Goal: Task Accomplishment & Management: Complete application form

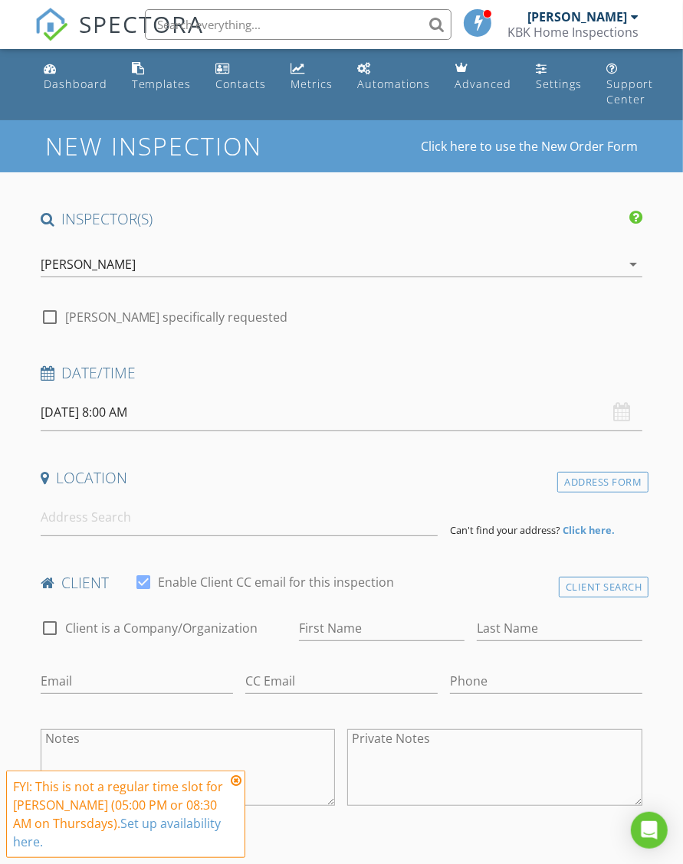
click at [51, 318] on div at bounding box center [50, 317] width 26 height 26
checkbox input "true"
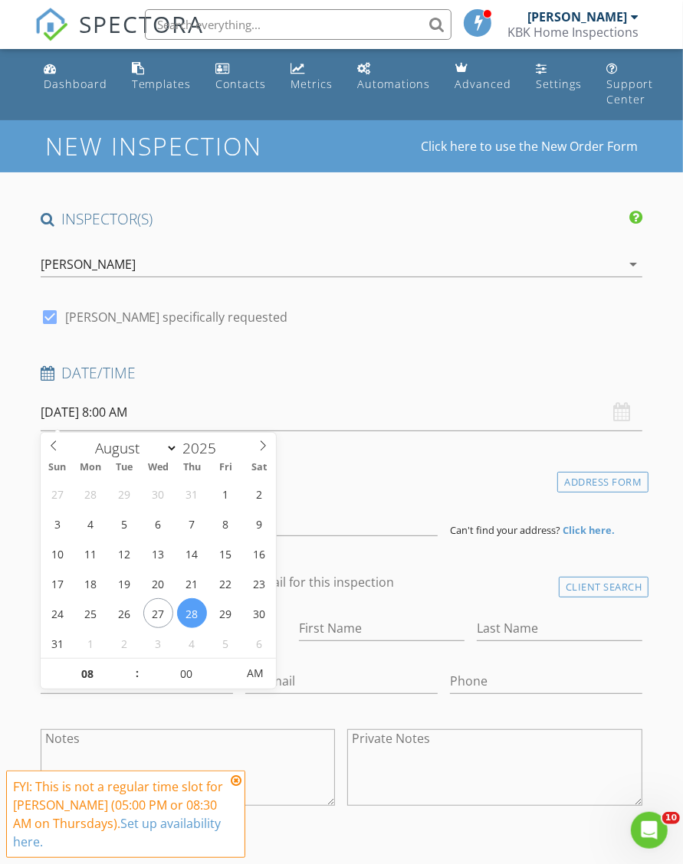
click at [126, 408] on input "08/28/2025 8:00 AM" at bounding box center [342, 413] width 602 height 38
type input "09"
type input "08/28/2025 9:00 AM"
click at [128, 662] on span at bounding box center [129, 666] width 11 height 15
type input "10"
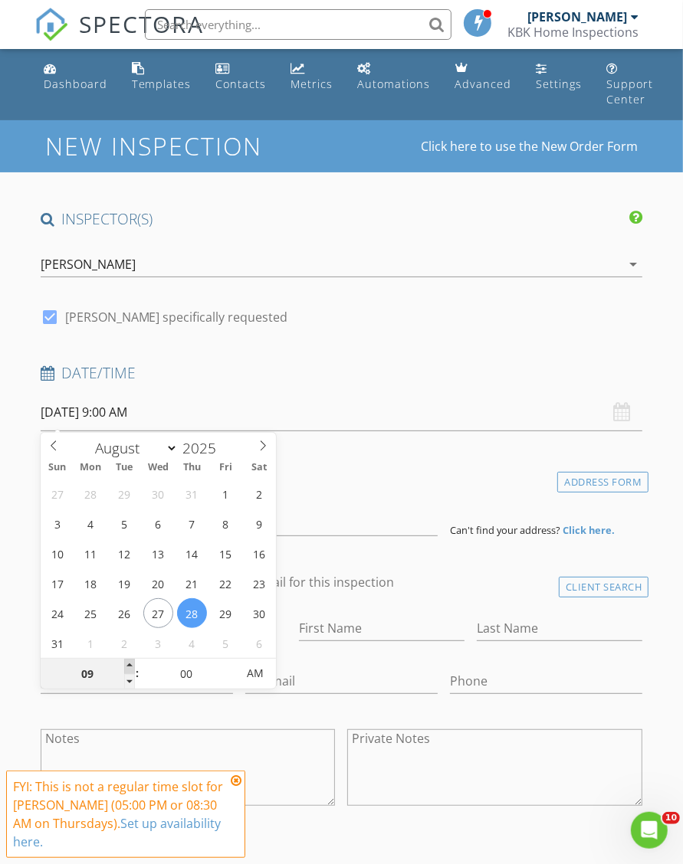
type input "08/28/2025 10:00 AM"
click at [128, 662] on span at bounding box center [129, 666] width 11 height 15
type input "11"
type input "08/28/2025 11:00 AM"
click at [128, 662] on span at bounding box center [129, 666] width 11 height 15
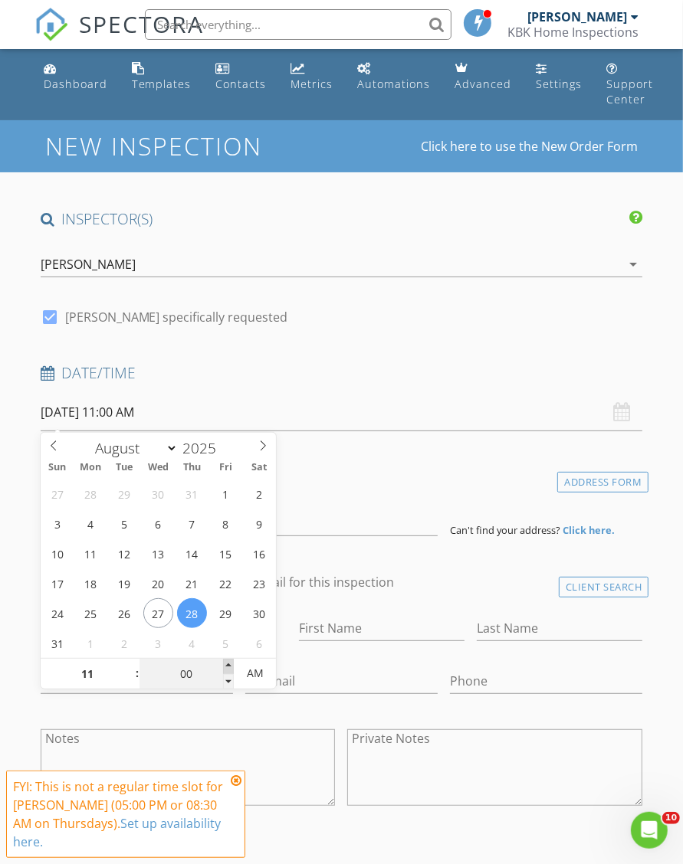
type input "05"
type input "08/28/2025 11:05 AM"
click at [231, 663] on span at bounding box center [228, 666] width 11 height 15
type input "10"
type input "08/28/2025 11:10 AM"
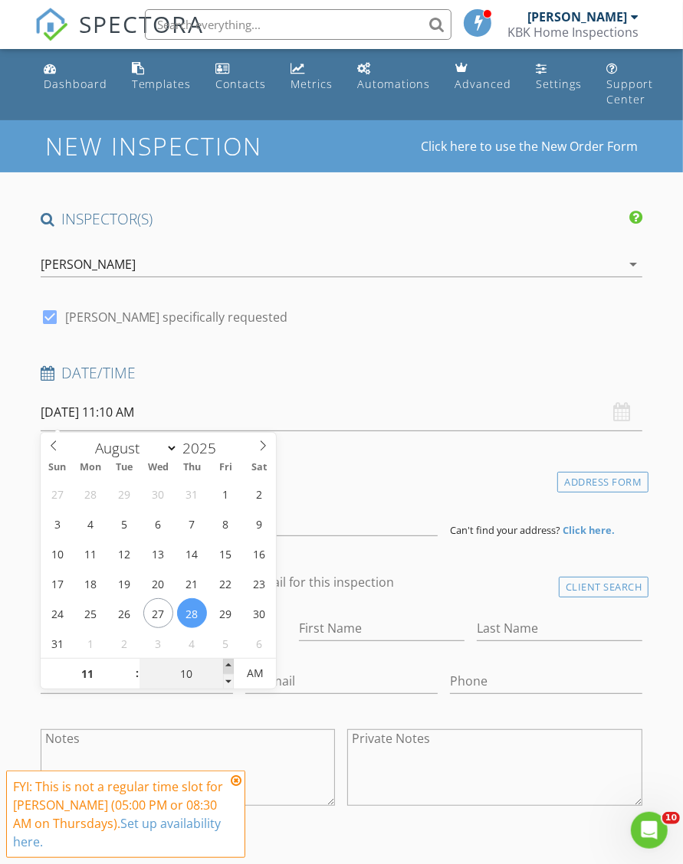
click at [230, 663] on span at bounding box center [228, 666] width 11 height 15
type input "15"
type input "08/28/2025 11:15 AM"
click at [228, 663] on span at bounding box center [228, 666] width 11 height 15
type input "20"
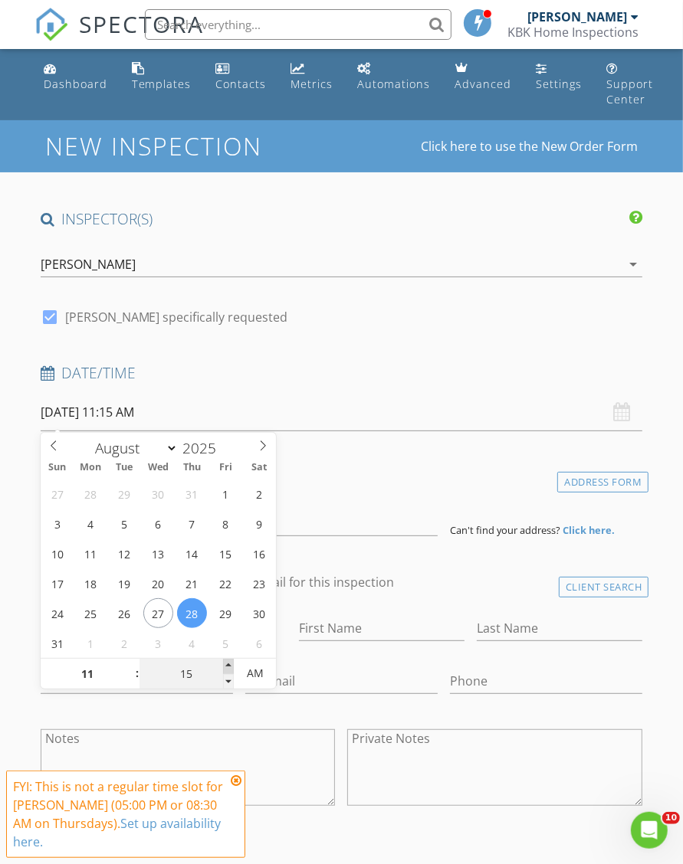
type input "08/28/2025 11:20 AM"
click at [228, 663] on span at bounding box center [228, 666] width 11 height 15
type input "25"
type input "08/28/2025 11:25 AM"
click at [228, 663] on span at bounding box center [228, 666] width 11 height 15
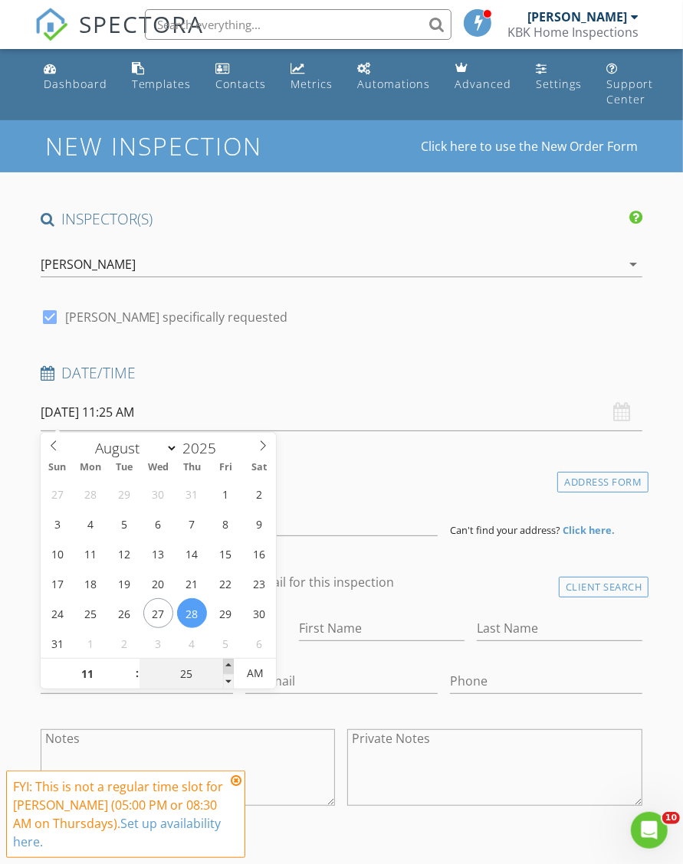
type input "30"
type input "[DATE] 11:30 AM"
click at [228, 663] on span at bounding box center [228, 666] width 11 height 15
click at [370, 513] on input at bounding box center [240, 518] width 398 height 38
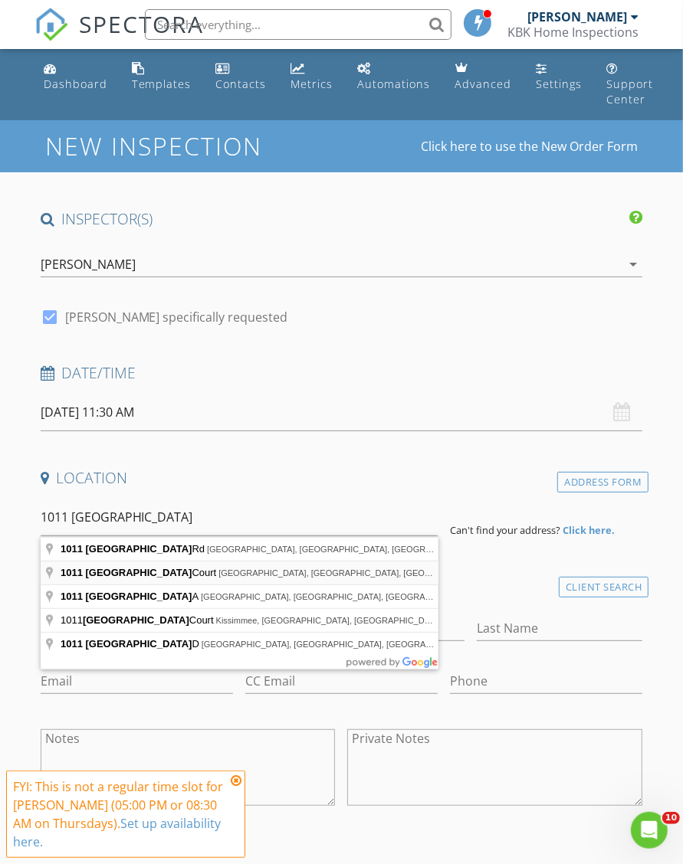
type input "1011 Cornwall Court, Brandon, FL, USA"
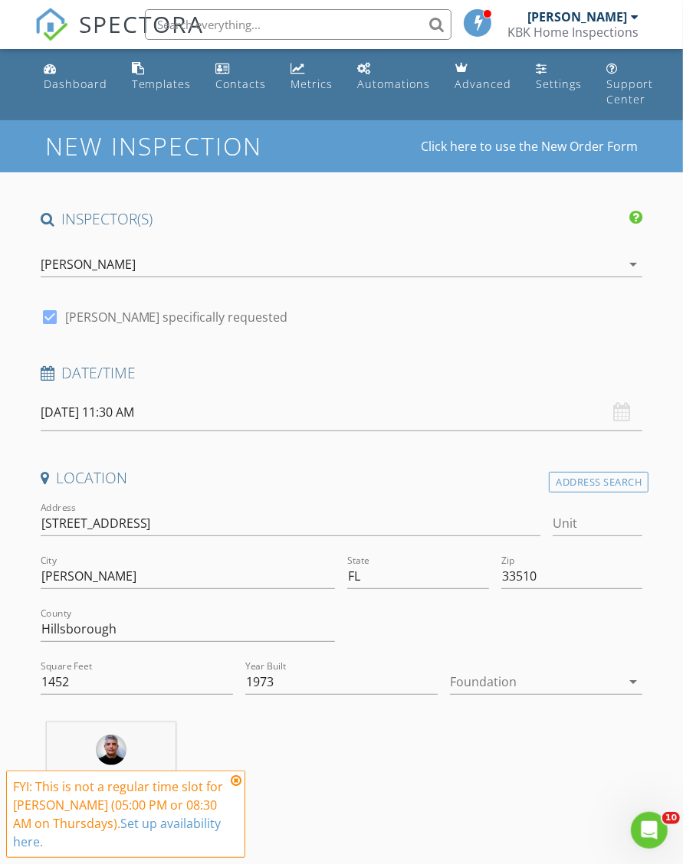
click at [478, 679] on div at bounding box center [535, 682] width 171 height 25
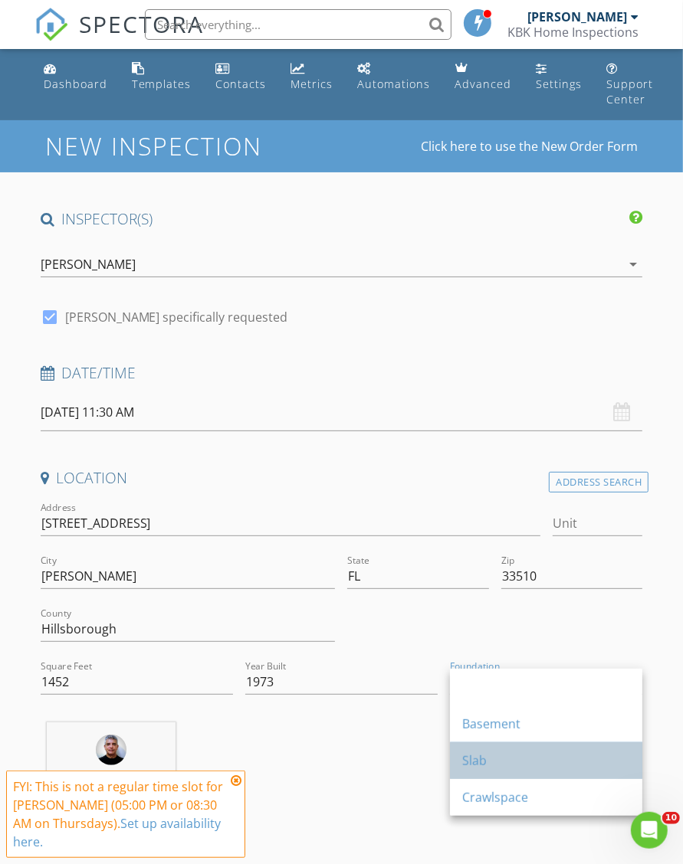
click at [479, 763] on div "Slab" at bounding box center [546, 761] width 168 height 18
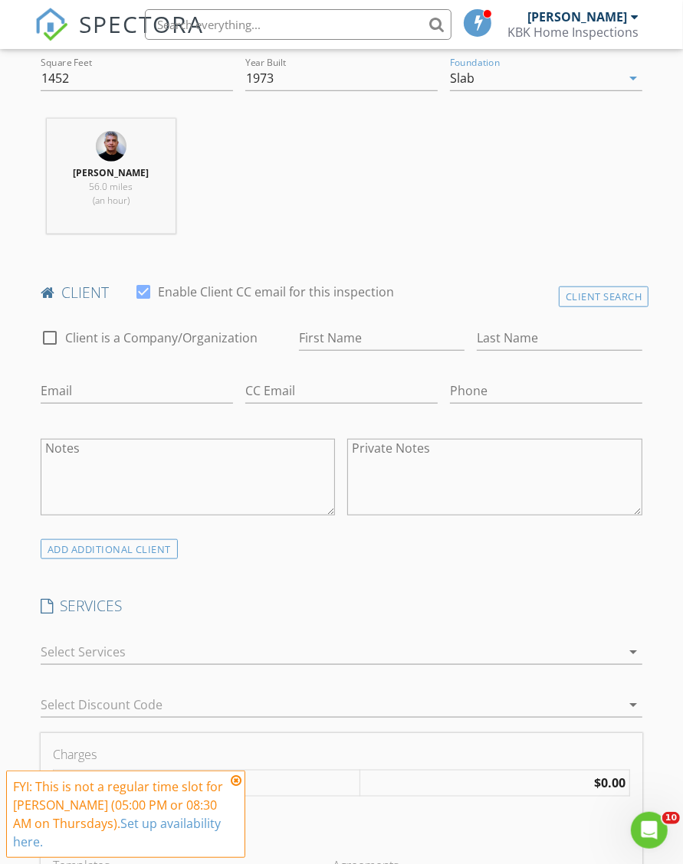
scroll to position [689, 0]
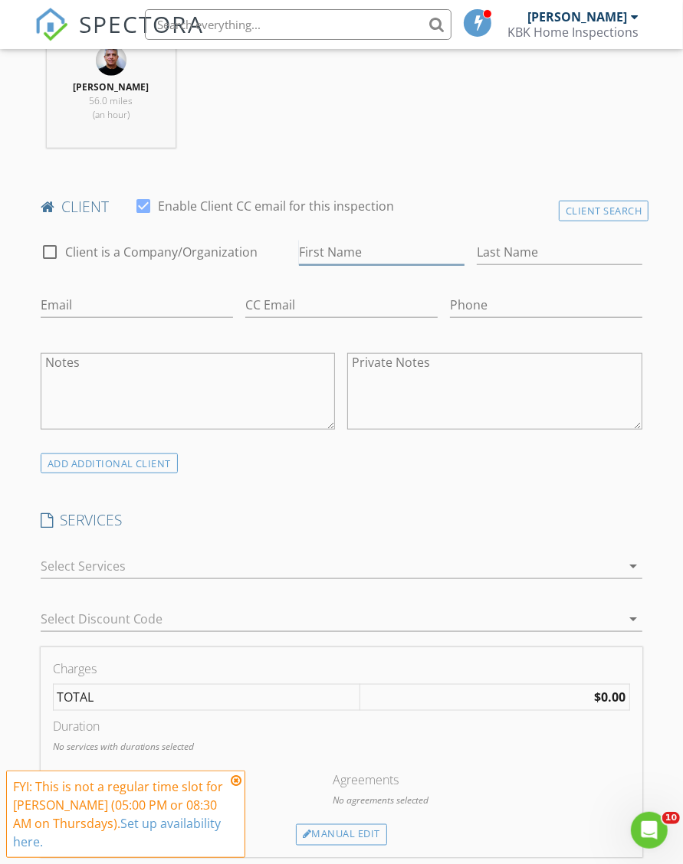
click at [306, 248] on input "First Name" at bounding box center [381, 252] width 165 height 25
type input "Yorlan"
click at [539, 250] on input "Last Name" at bounding box center [559, 252] width 165 height 25
type input "[PERSON_NAME]"
click at [57, 309] on input "Email" at bounding box center [137, 305] width 192 height 25
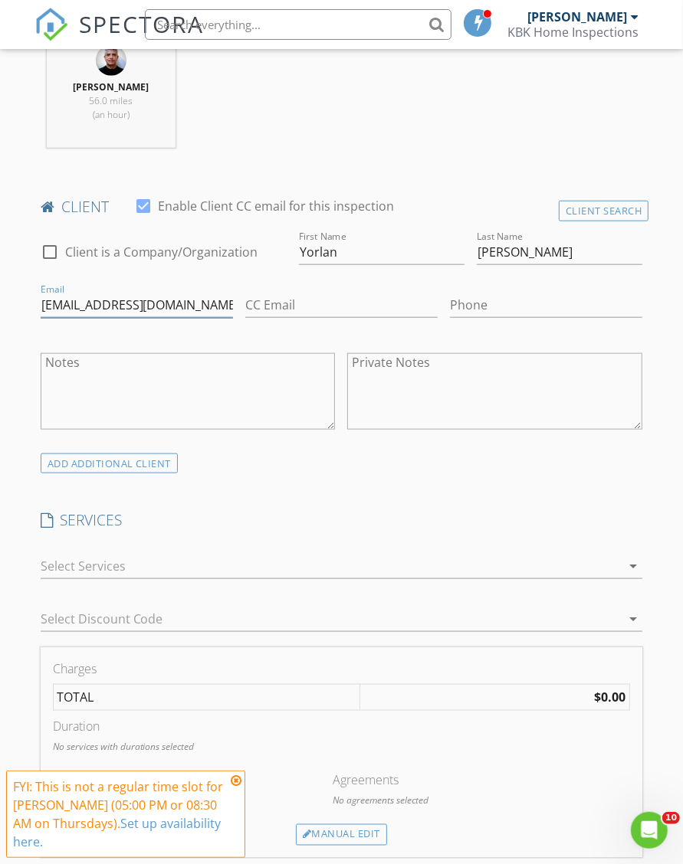
type input "[EMAIL_ADDRESS][DOMAIN_NAME]"
click at [483, 303] on input "Phone" at bounding box center [546, 305] width 192 height 25
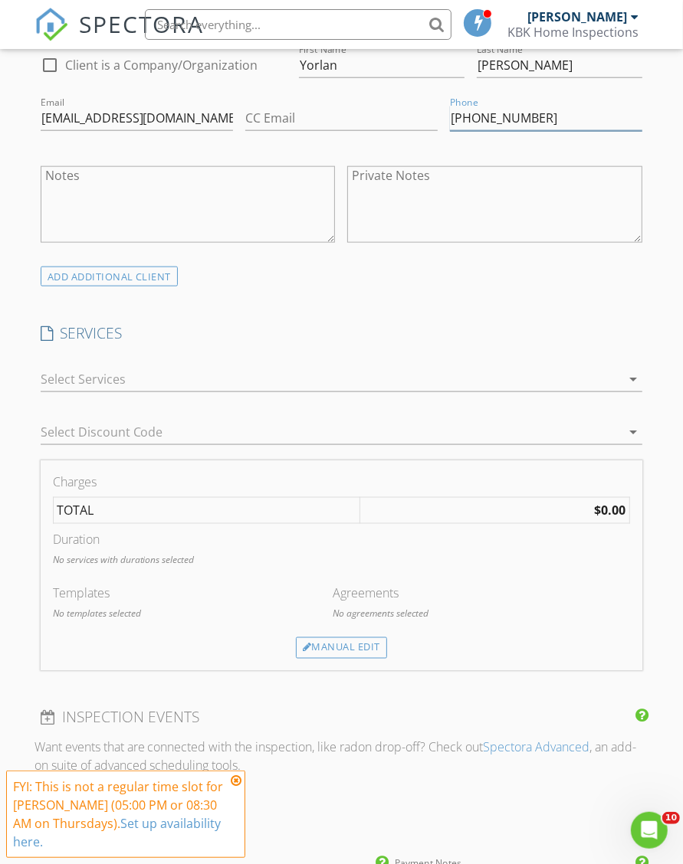
scroll to position [919, 0]
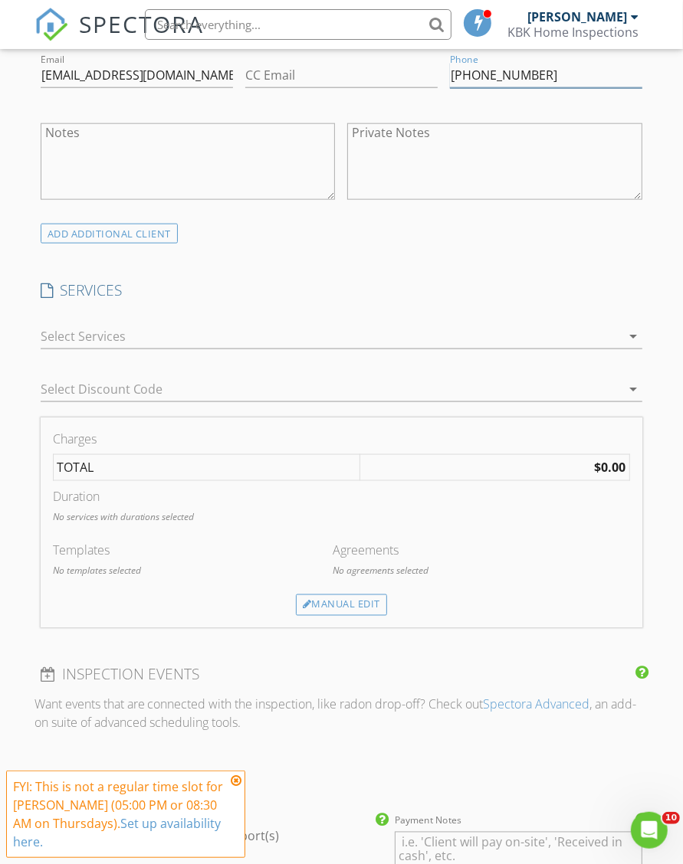
type input "[PHONE_NUMBER]"
click at [631, 332] on icon "arrow_drop_down" at bounding box center [633, 336] width 18 height 18
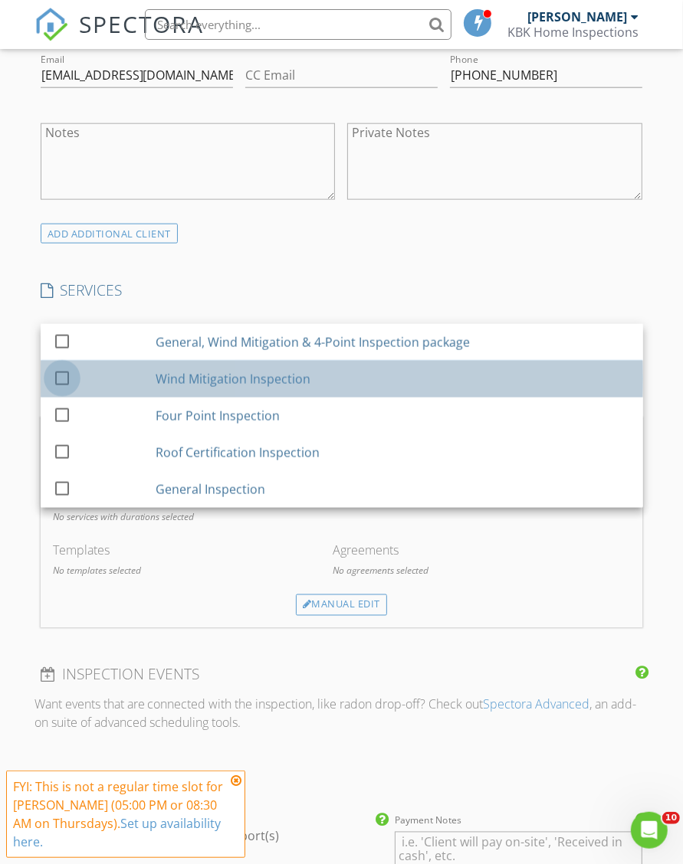
click at [66, 375] on div at bounding box center [62, 378] width 26 height 26
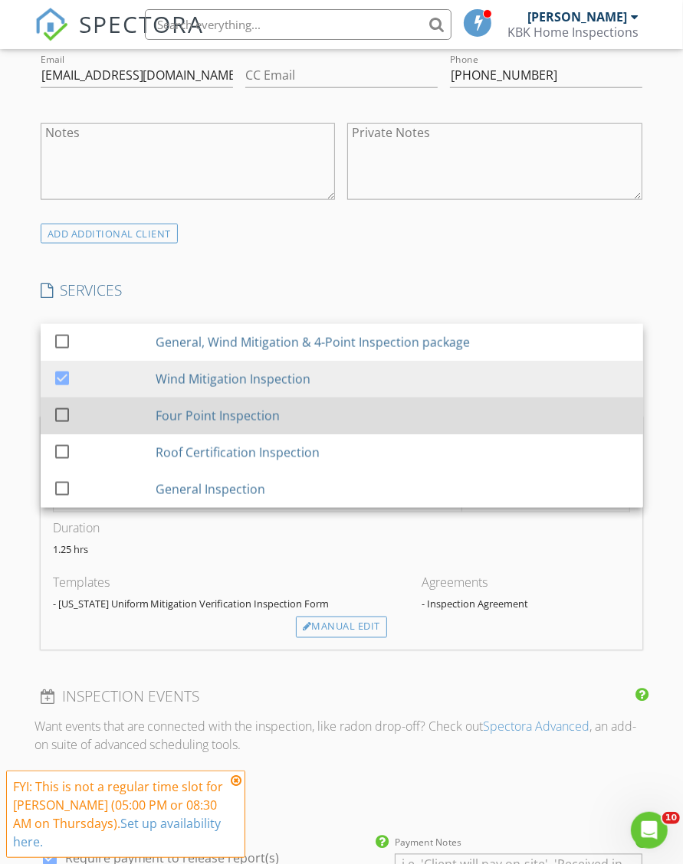
click at [62, 410] on div at bounding box center [62, 414] width 26 height 26
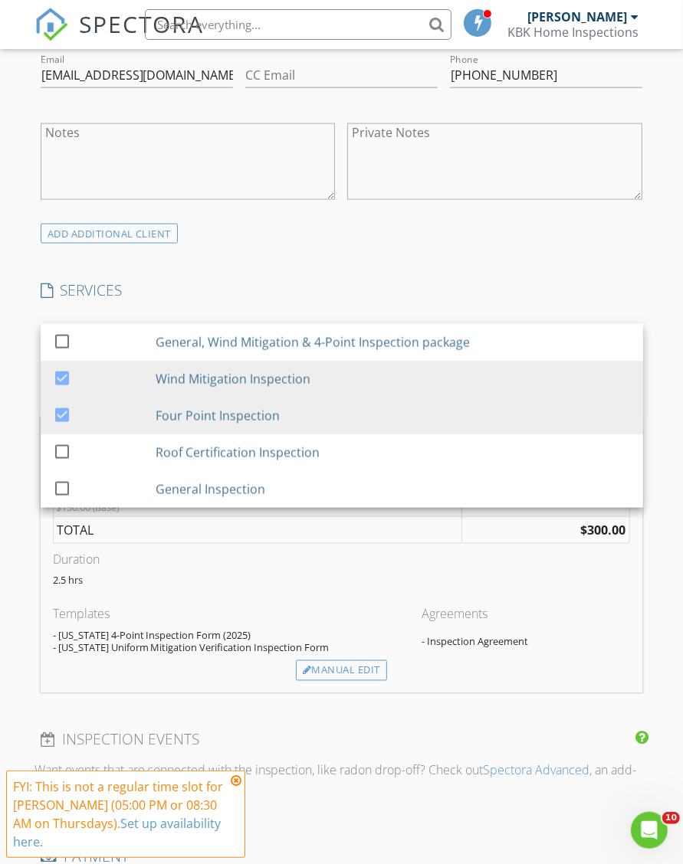
click at [660, 303] on div "New Inspection Click here to use the New Order Form INSPECTOR(S) check_box Rube…" at bounding box center [341, 524] width 683 height 2647
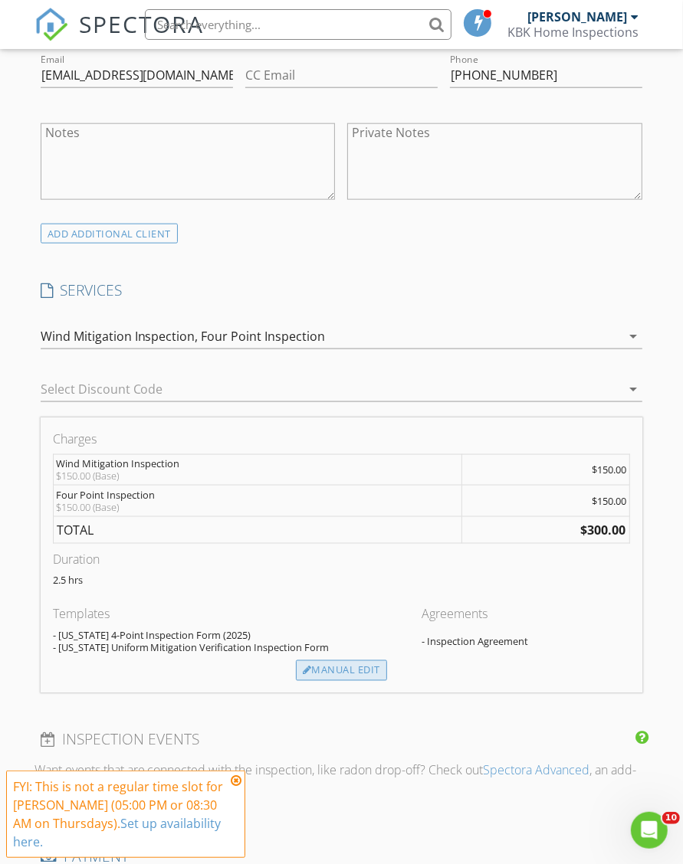
click at [337, 665] on div "Manual Edit" at bounding box center [341, 670] width 91 height 21
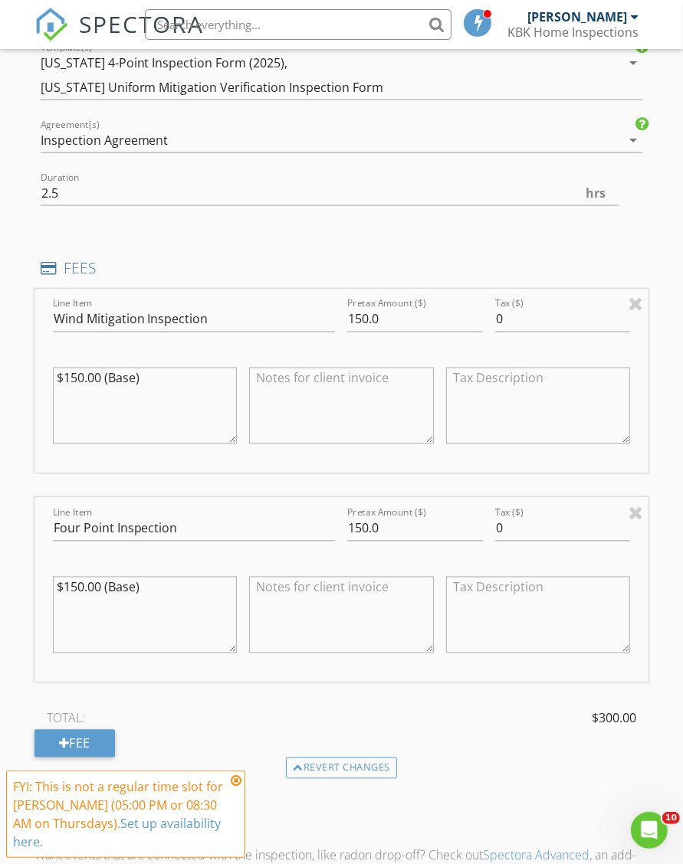
scroll to position [1226, 0]
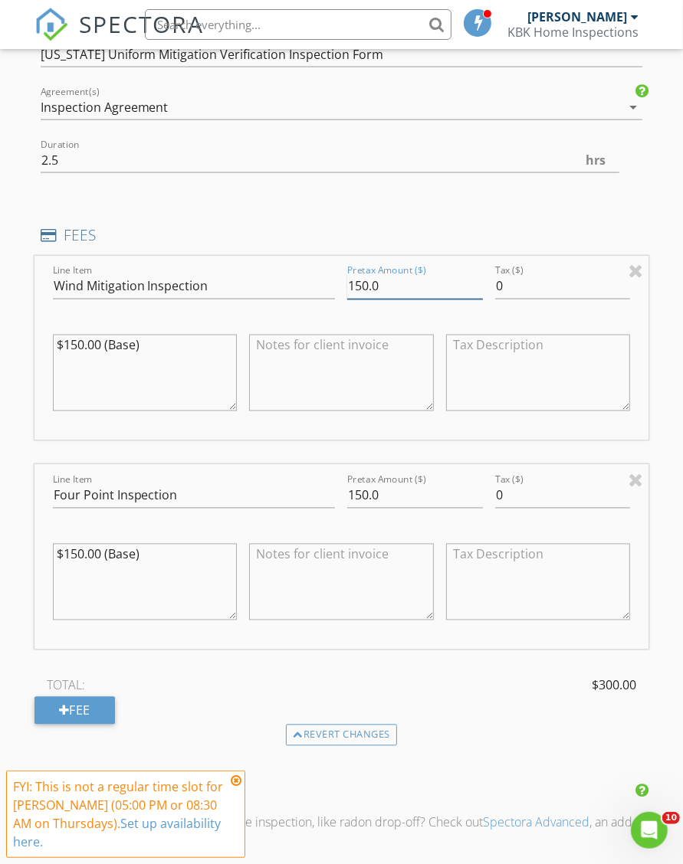
click at [356, 274] on input "150.0" at bounding box center [414, 286] width 135 height 25
type input "140.0"
click at [356, 483] on input "150.0" at bounding box center [414, 495] width 135 height 25
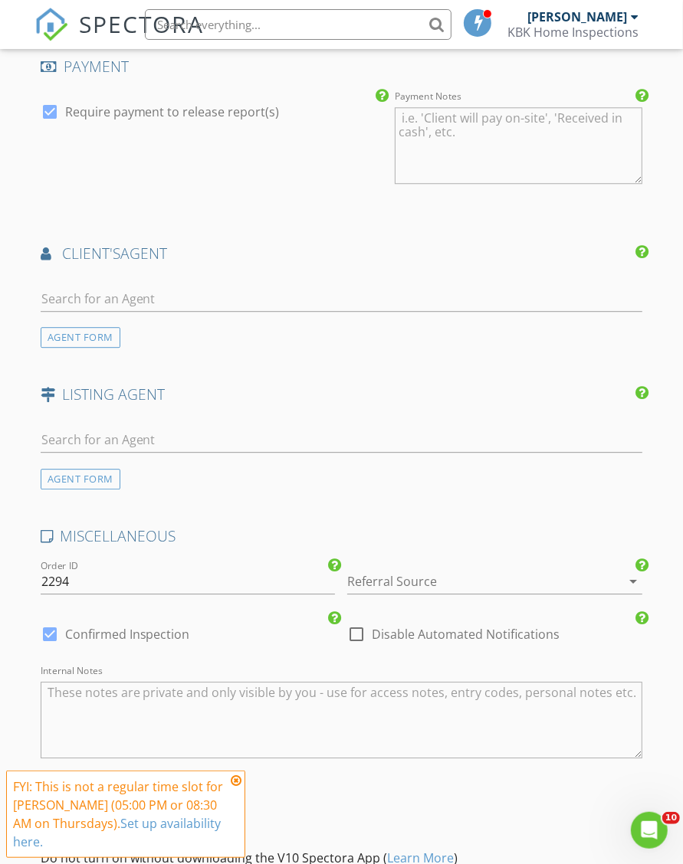
scroll to position [2145, 0]
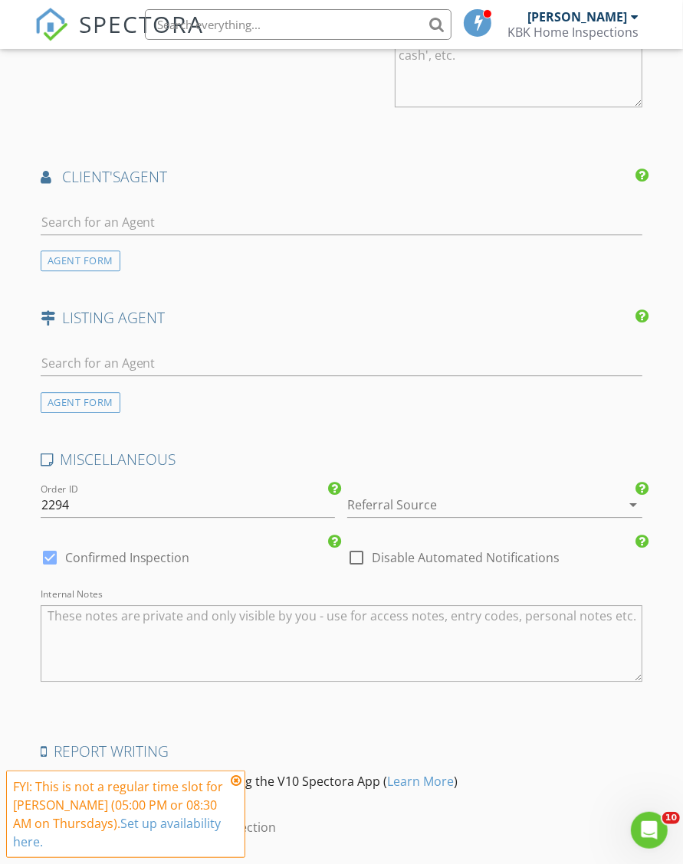
type input "140.0"
click at [630, 496] on icon "arrow_drop_down" at bounding box center [633, 505] width 18 height 18
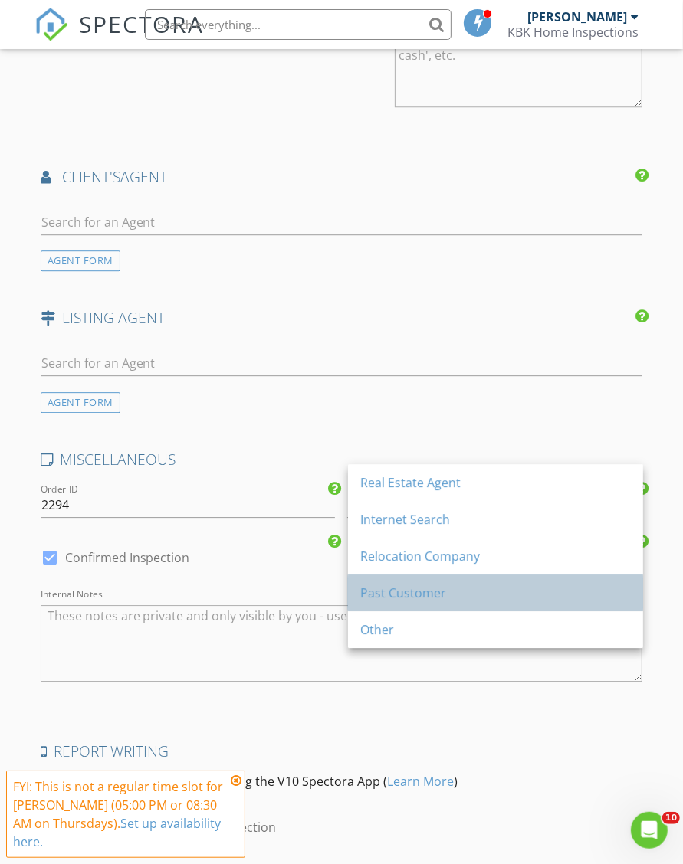
click at [445, 594] on div "Past Customer" at bounding box center [495, 593] width 270 height 18
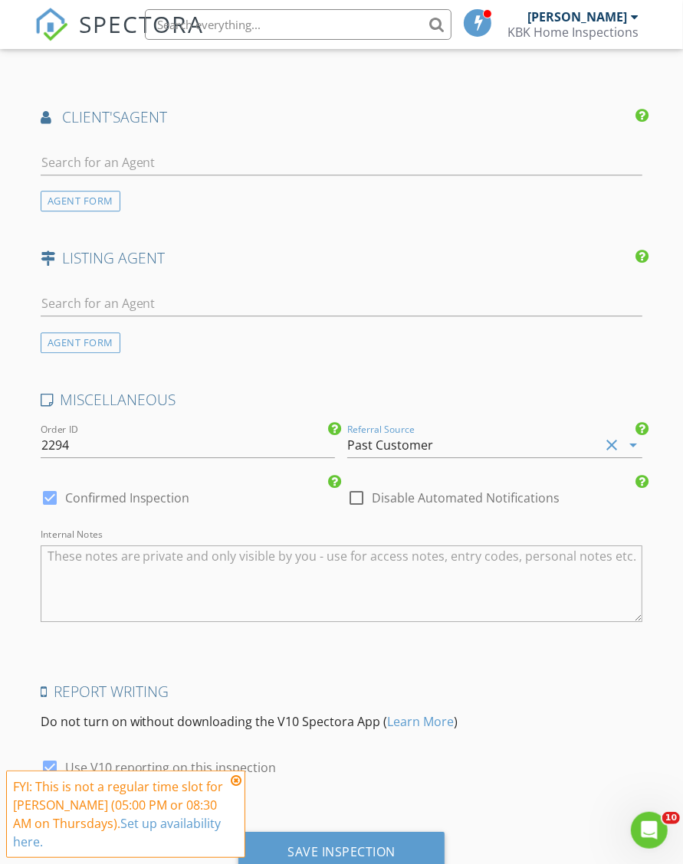
scroll to position [2233, 0]
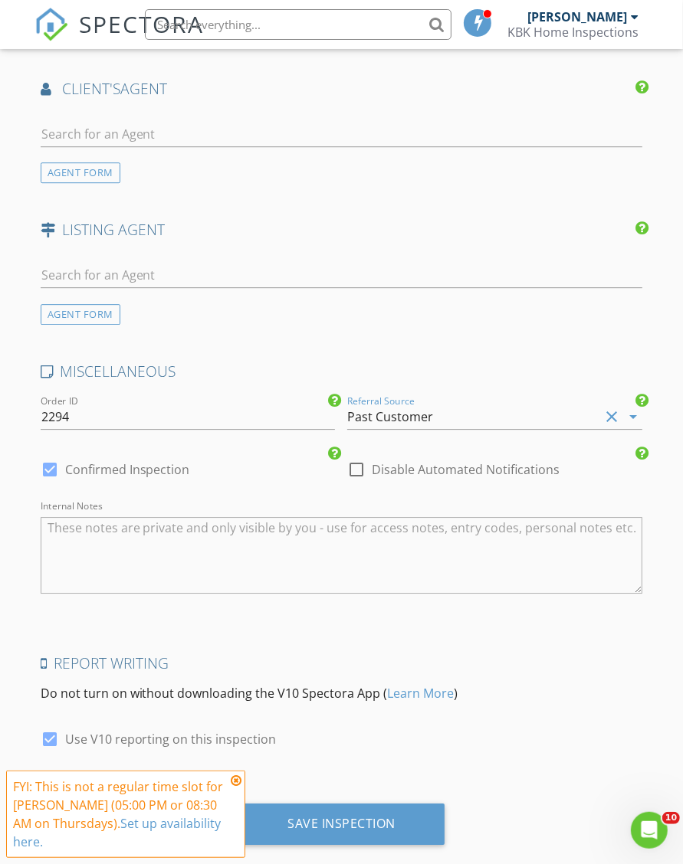
click at [47, 726] on div at bounding box center [50, 739] width 26 height 26
checkbox input "false"
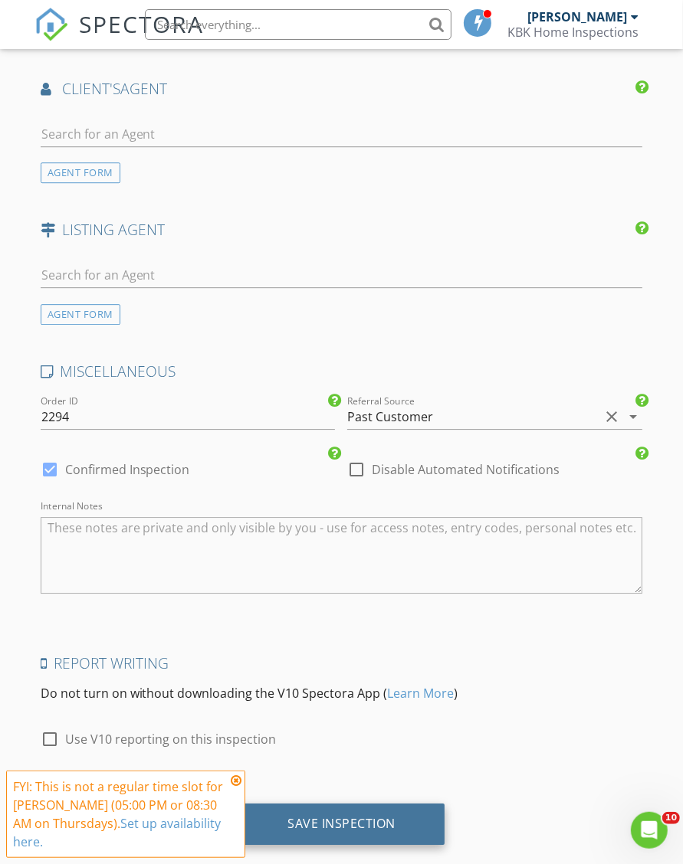
click at [327, 816] on div "Save Inspection" at bounding box center [341, 823] width 108 height 15
